Goal: Transaction & Acquisition: Purchase product/service

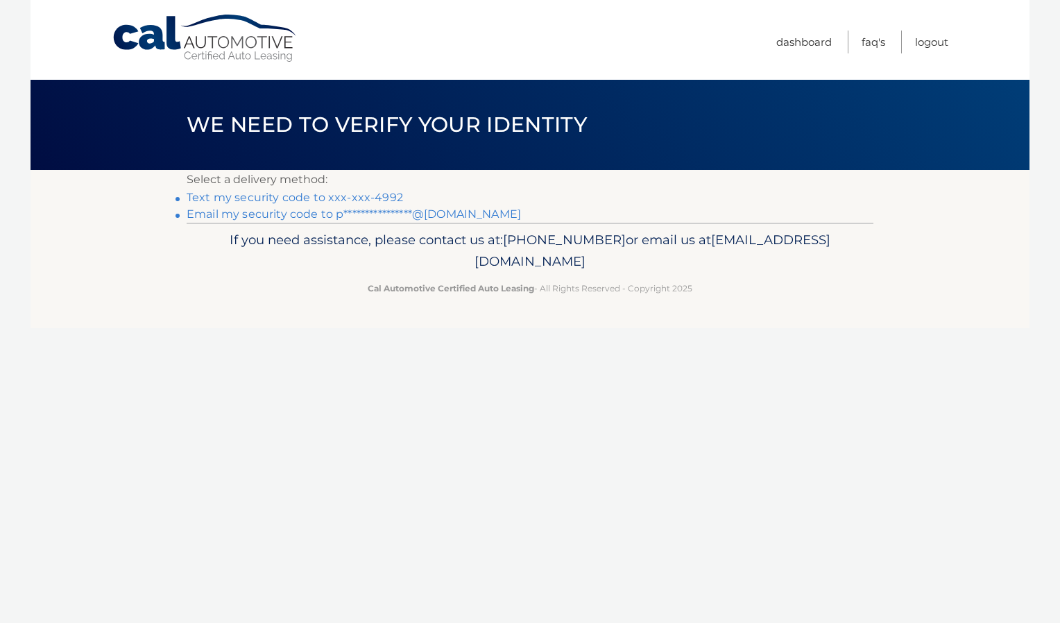
click at [358, 195] on link "Text my security code to xxx-xxx-4992" at bounding box center [295, 197] width 216 height 13
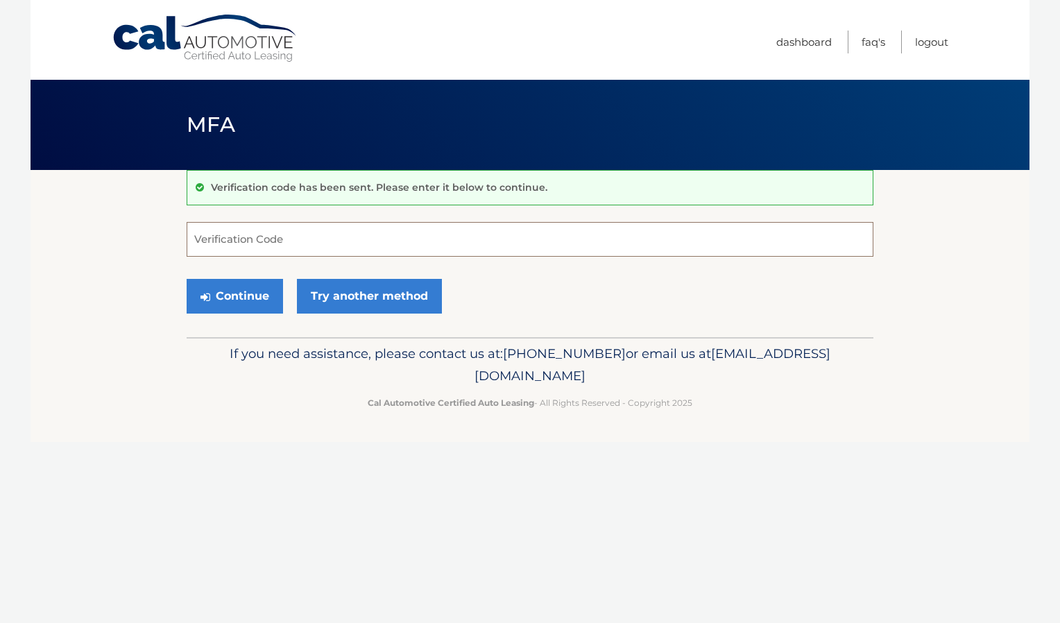
click at [227, 223] on input "Verification Code" at bounding box center [530, 239] width 687 height 35
type input "734973"
click at [211, 300] on button "Continue" at bounding box center [235, 296] width 96 height 35
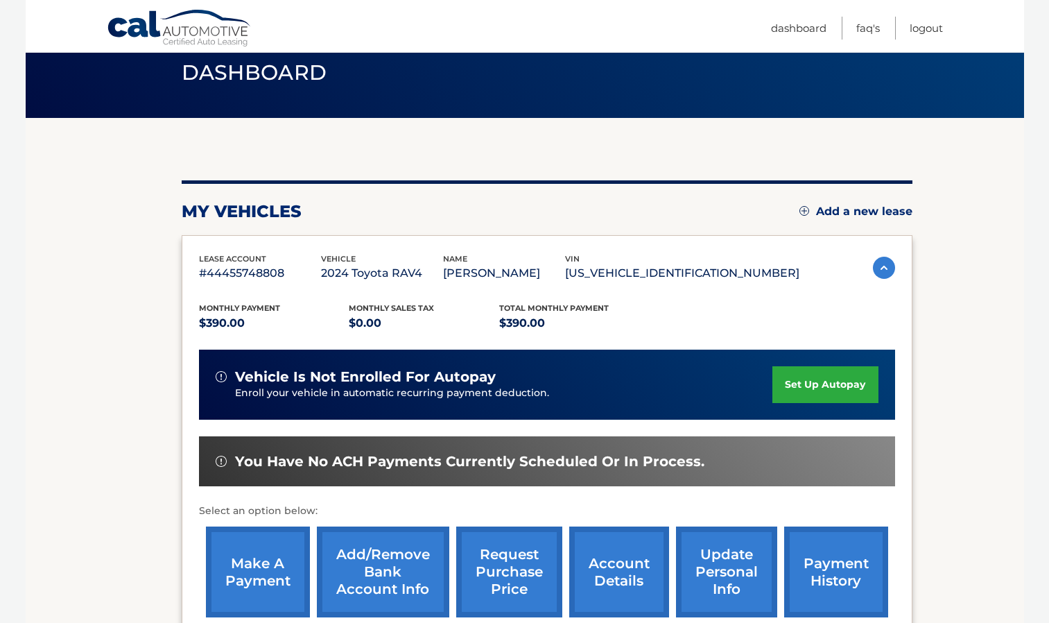
scroll to position [208, 0]
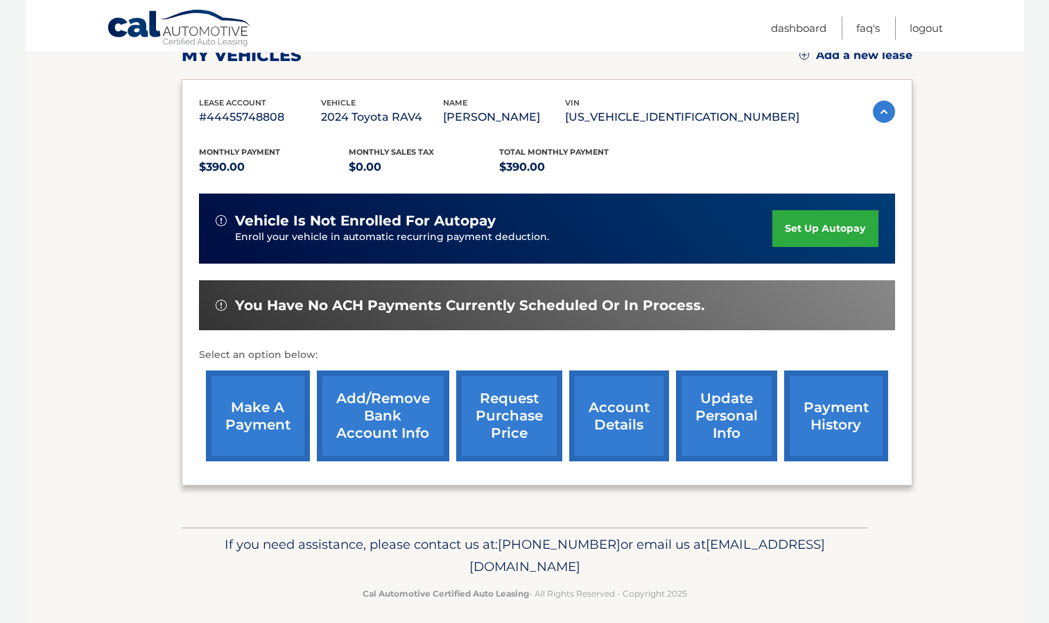
click at [245, 400] on link "make a payment" at bounding box center [258, 415] width 104 height 91
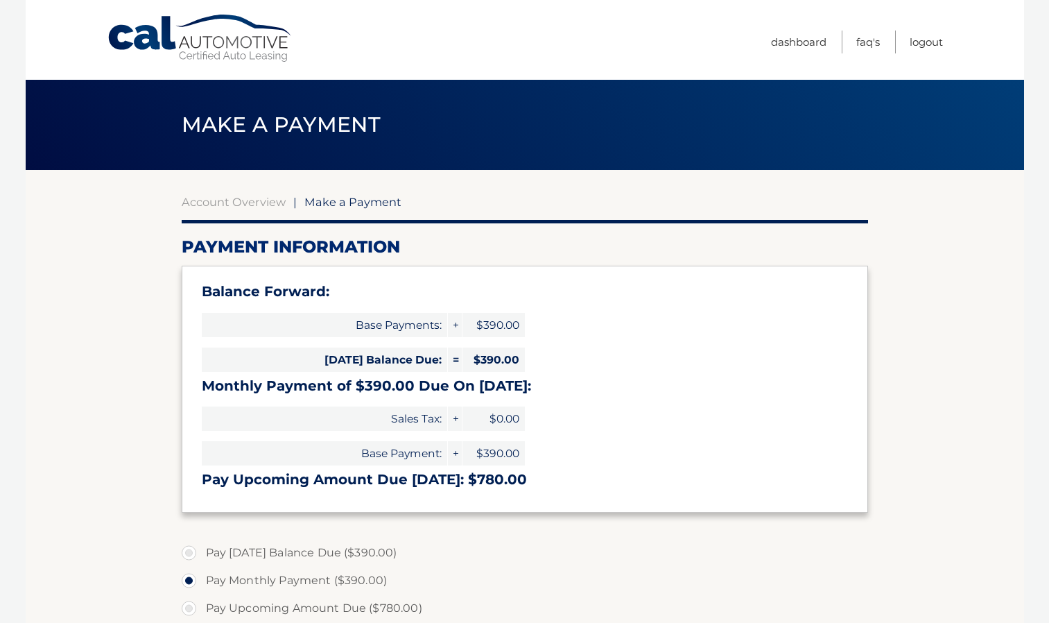
select select "YzY4ZDYxYTMtMGU3OS00MGY4LWE4NTAtNGJkNmQyOTQ3NDA2"
click at [236, 200] on link "Account Overview" at bounding box center [234, 202] width 104 height 14
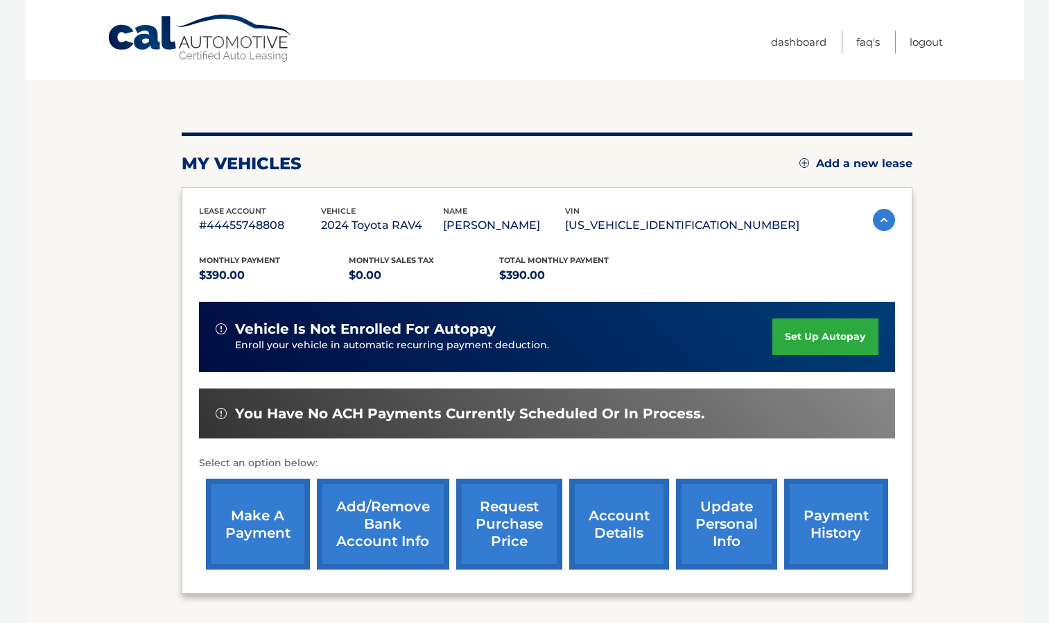
scroll to position [208, 0]
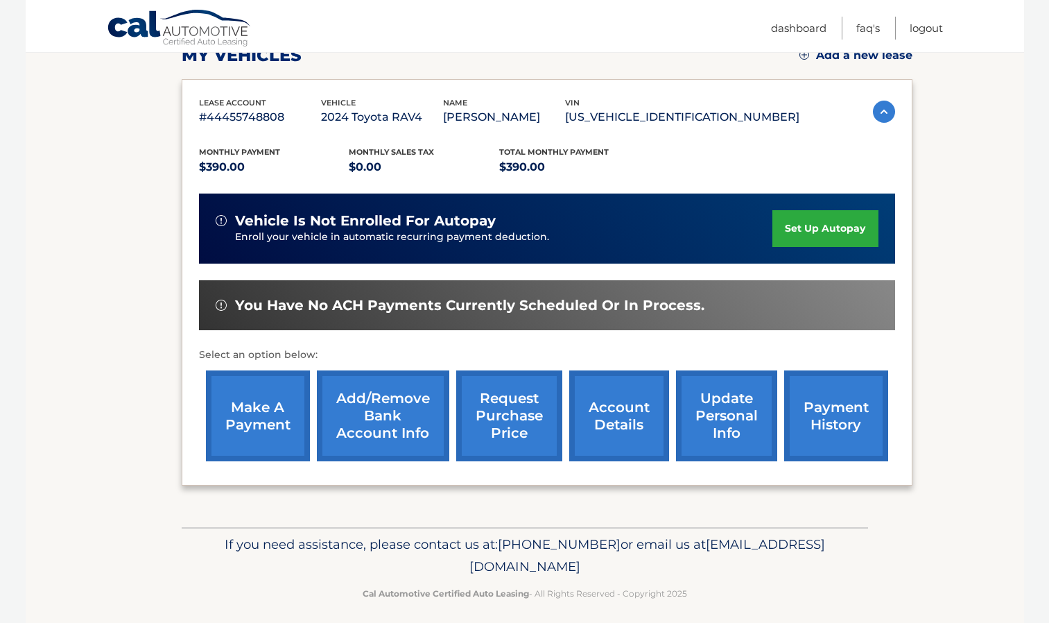
click at [236, 381] on link "make a payment" at bounding box center [258, 415] width 104 height 91
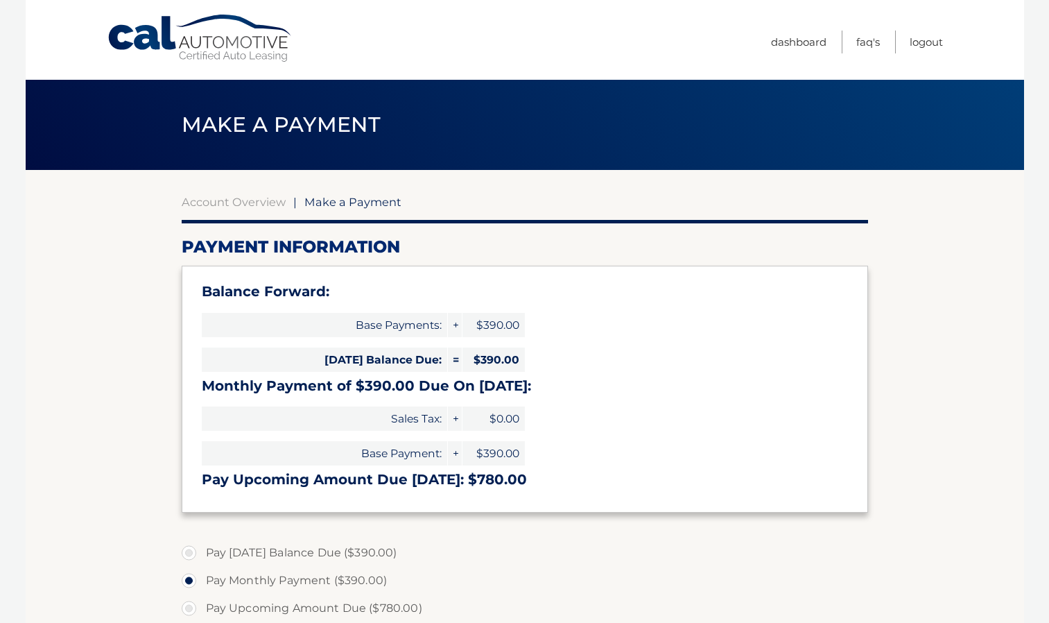
select select "YzY4ZDYxYTMtMGU3OS00MGY4LWE4NTAtNGJkNmQyOTQ3NDA2"
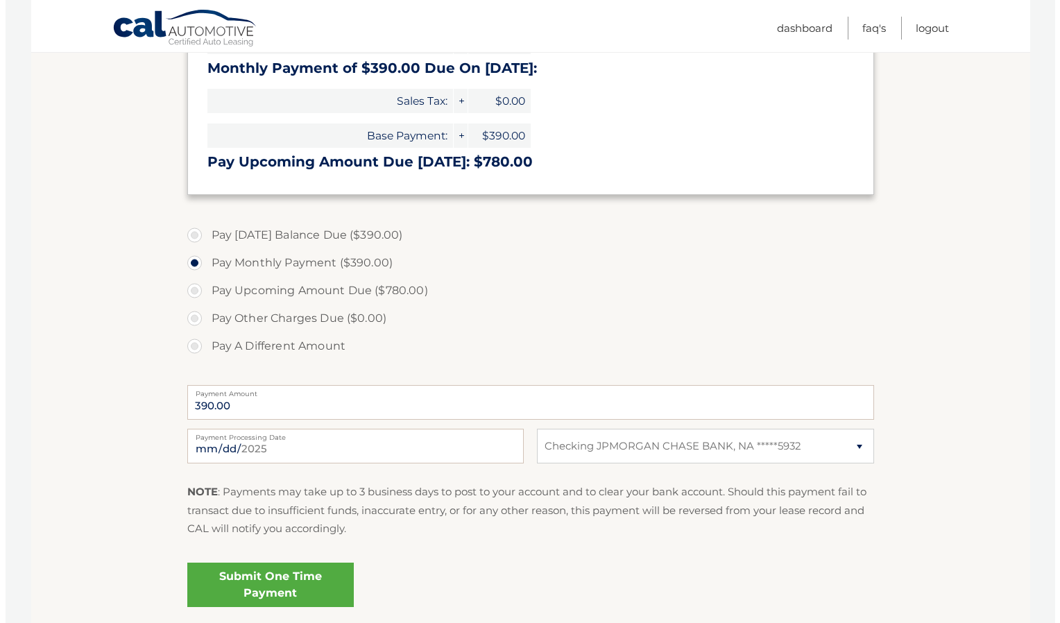
scroll to position [416, 0]
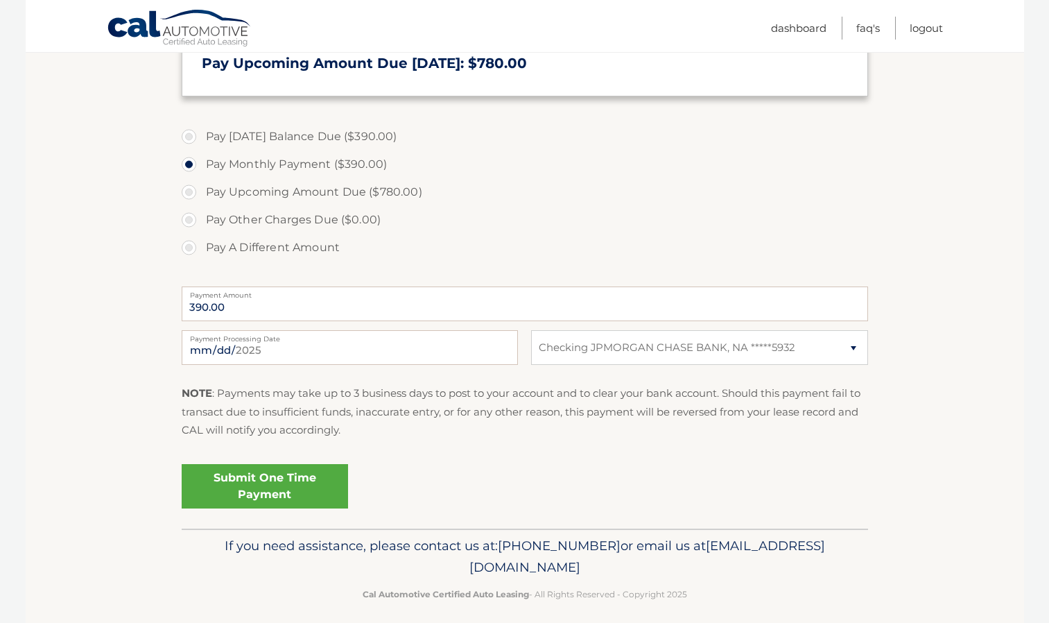
click at [256, 483] on link "Submit One Time Payment" at bounding box center [265, 486] width 166 height 44
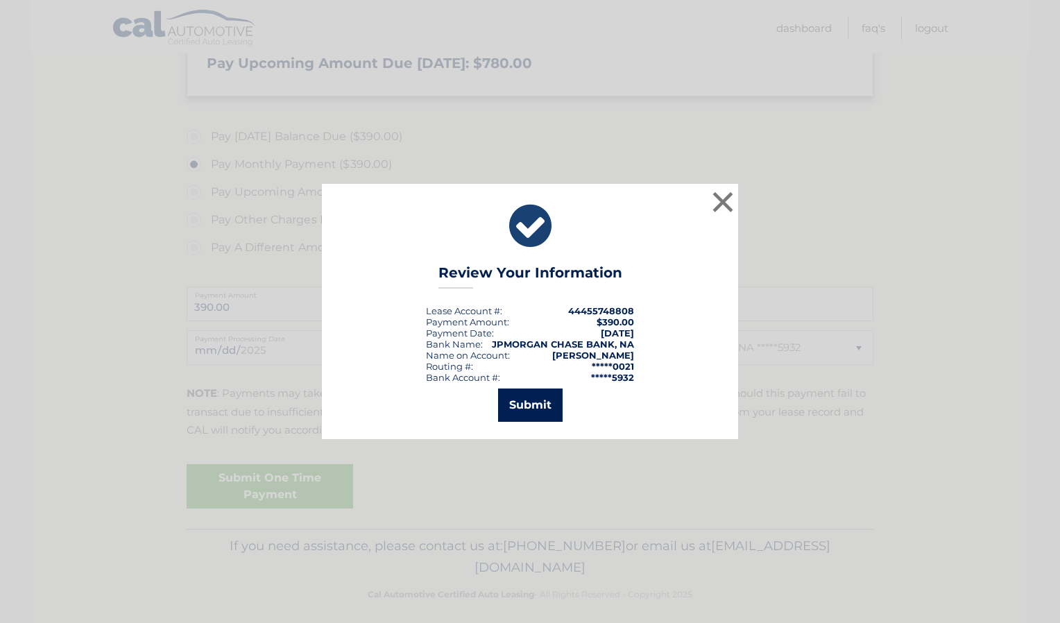
click at [510, 399] on button "Submit" at bounding box center [530, 404] width 64 height 33
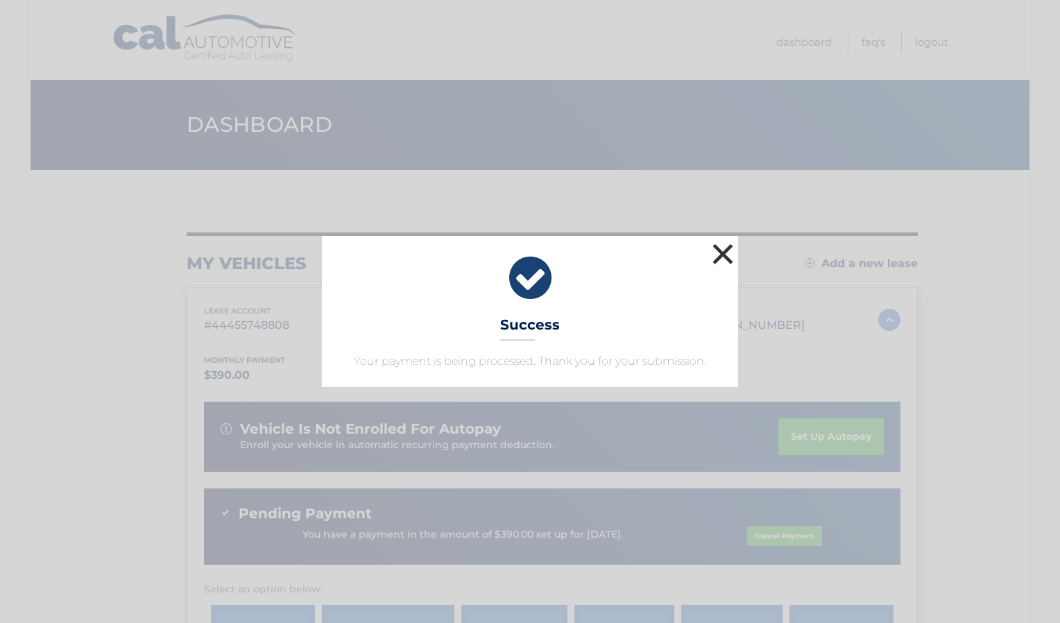
click at [720, 257] on button "×" at bounding box center [723, 254] width 28 height 28
